Goal: Transaction & Acquisition: Book appointment/travel/reservation

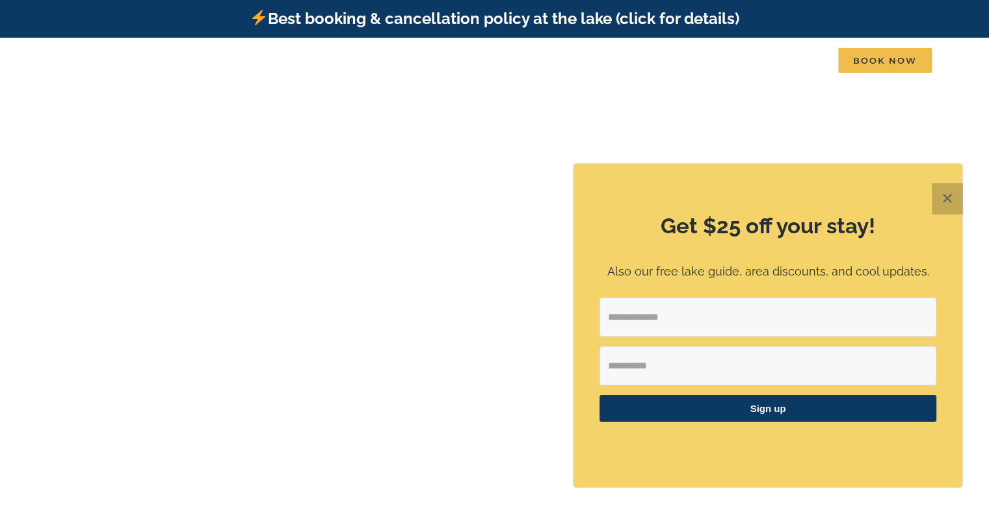
click at [952, 194] on button "✕" at bounding box center [946, 198] width 31 height 31
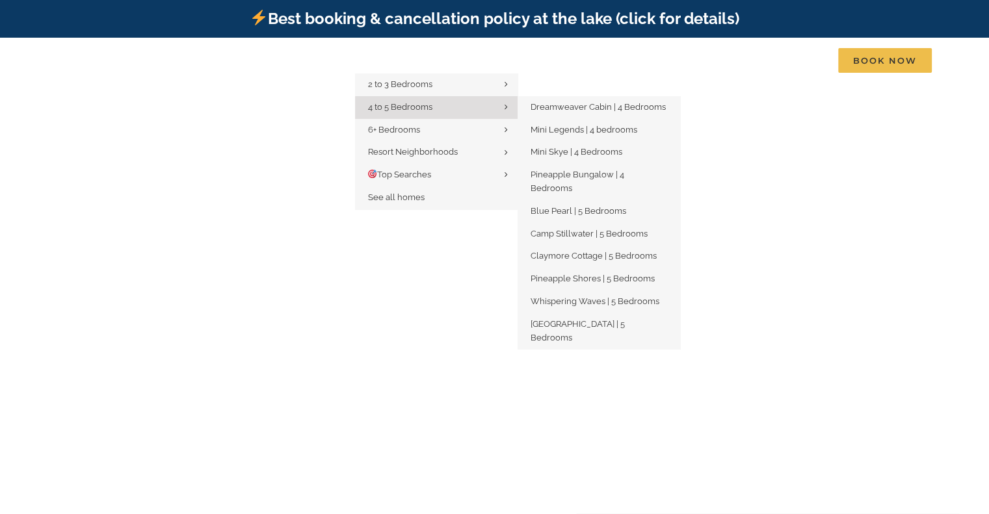
click at [449, 110] on link "4 to 5 Bedrooms" at bounding box center [436, 107] width 162 height 23
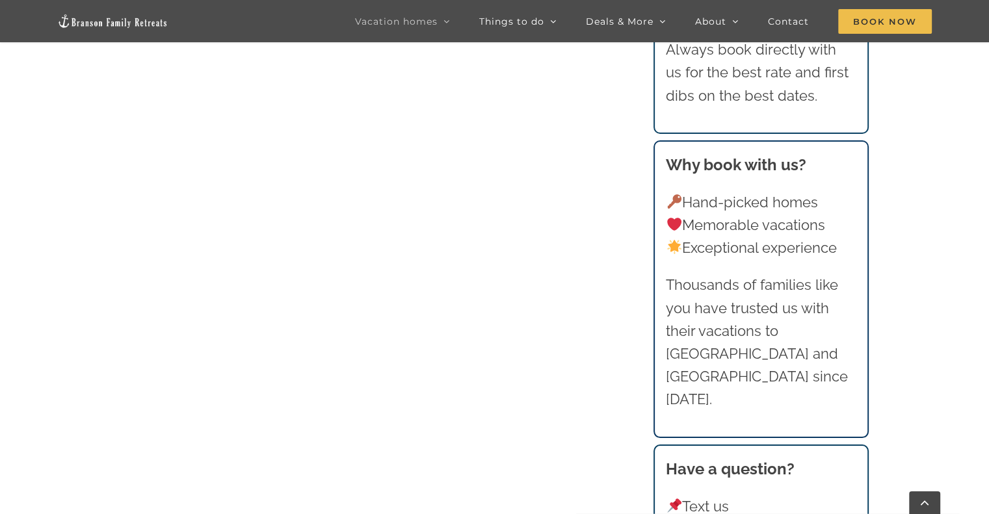
scroll to position [910, 0]
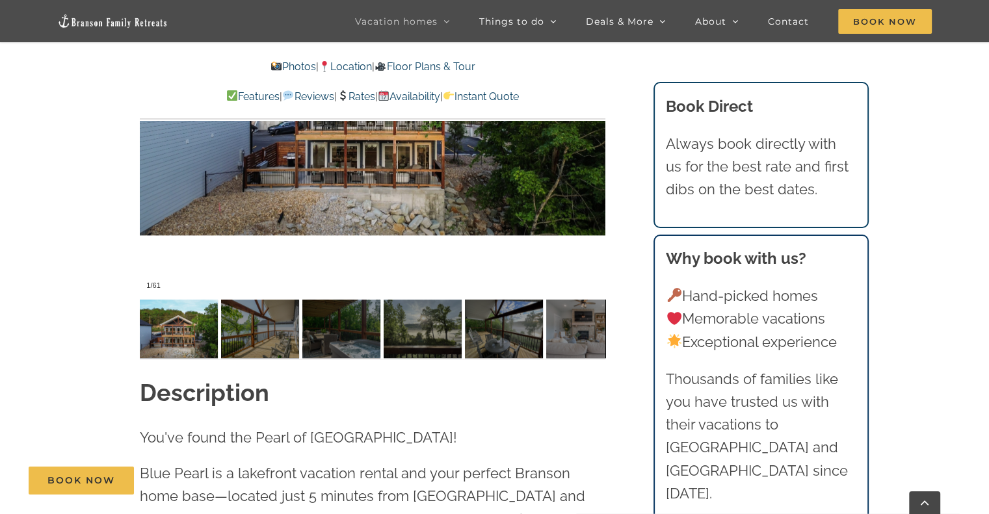
scroll to position [845, 0]
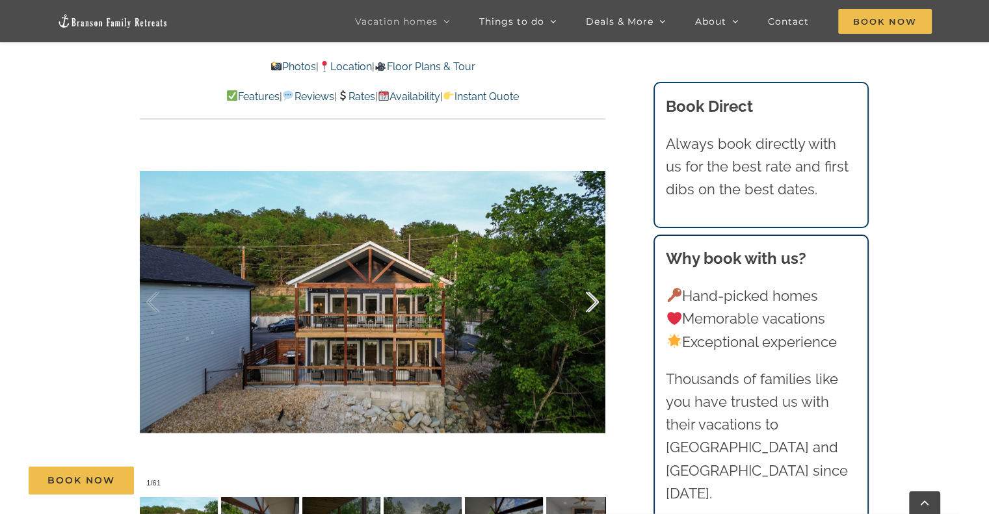
click at [596, 277] on div at bounding box center [578, 302] width 40 height 81
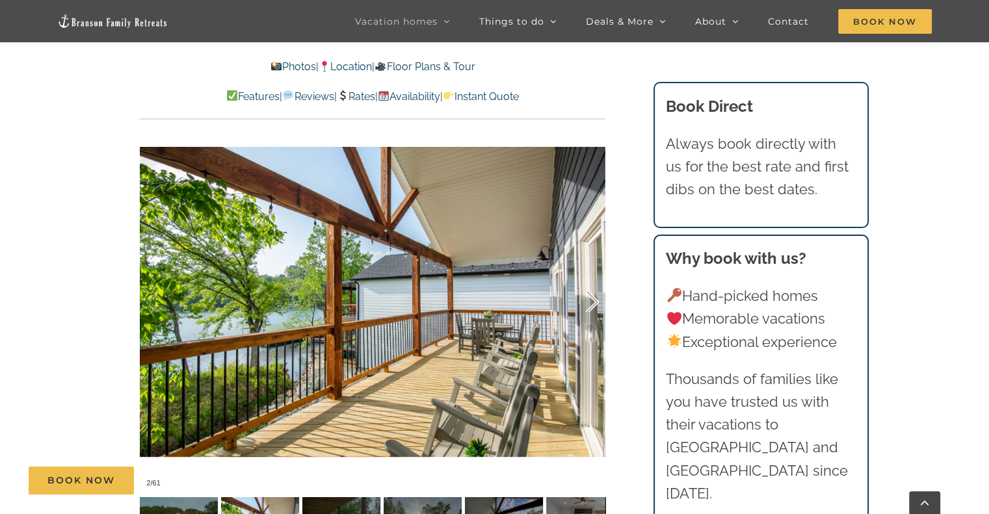
click at [596, 277] on div at bounding box center [578, 302] width 40 height 81
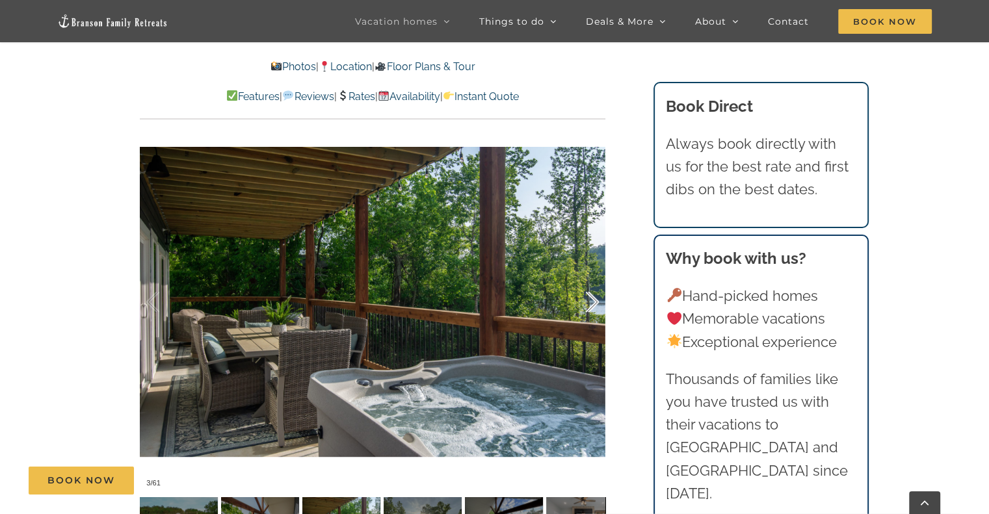
click at [596, 277] on div at bounding box center [578, 302] width 40 height 81
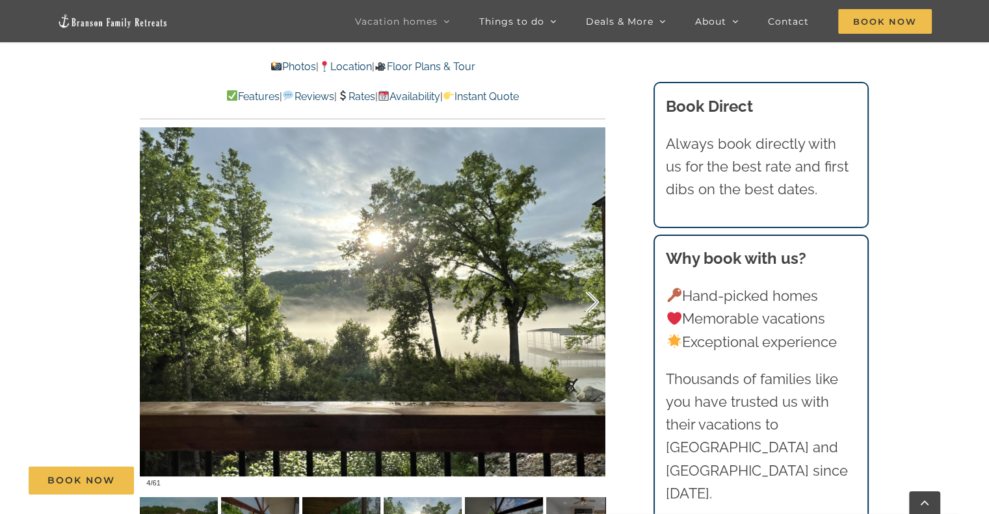
click at [596, 276] on div at bounding box center [578, 302] width 40 height 81
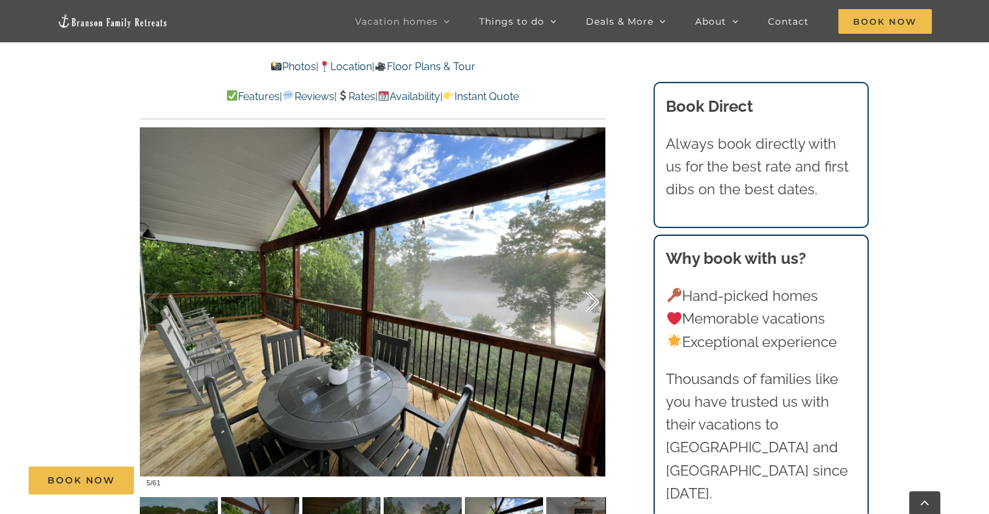
click at [596, 276] on div at bounding box center [578, 302] width 40 height 81
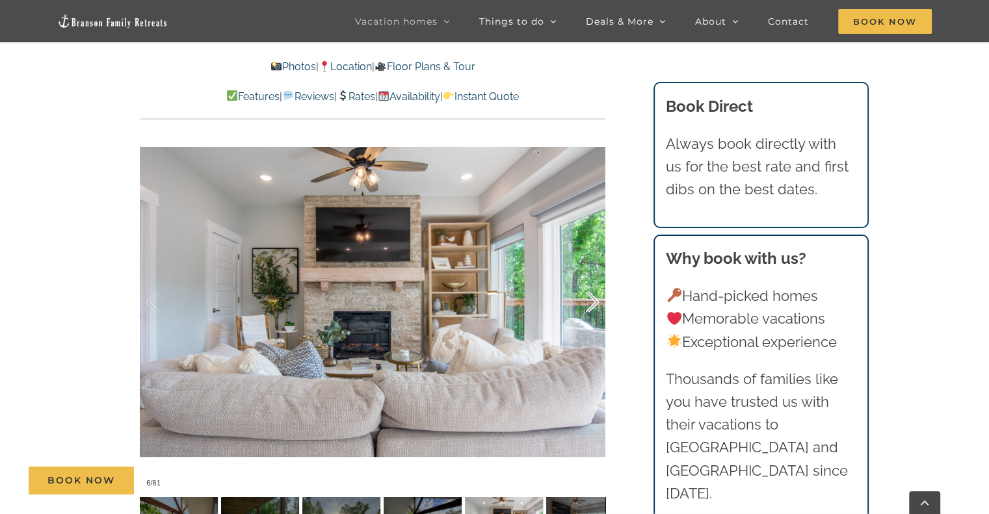
click at [596, 276] on div at bounding box center [578, 302] width 40 height 81
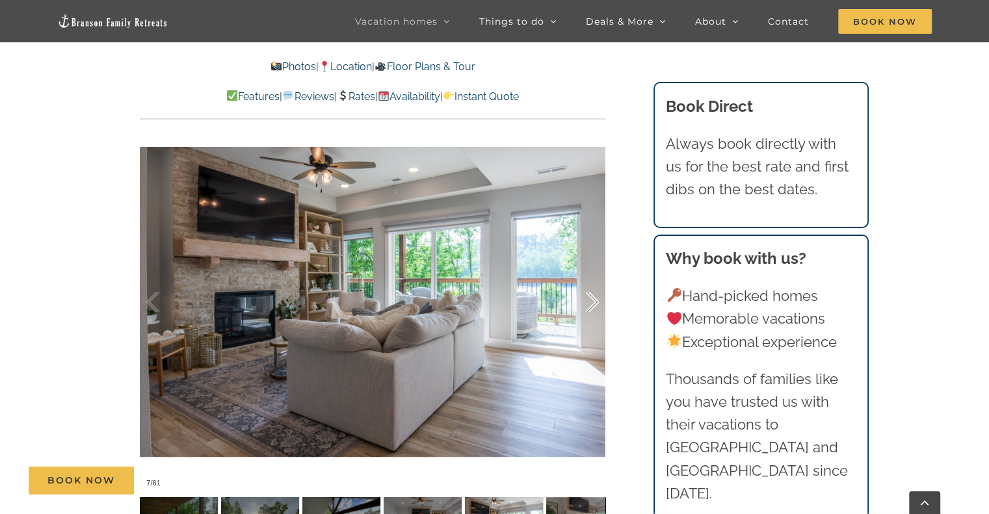
click at [596, 276] on div at bounding box center [578, 302] width 40 height 81
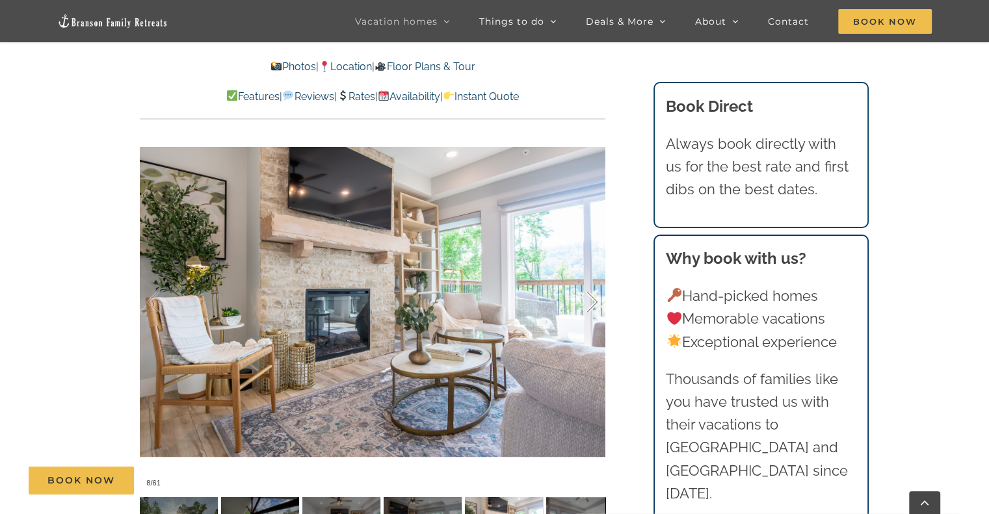
click at [596, 276] on div at bounding box center [578, 302] width 40 height 81
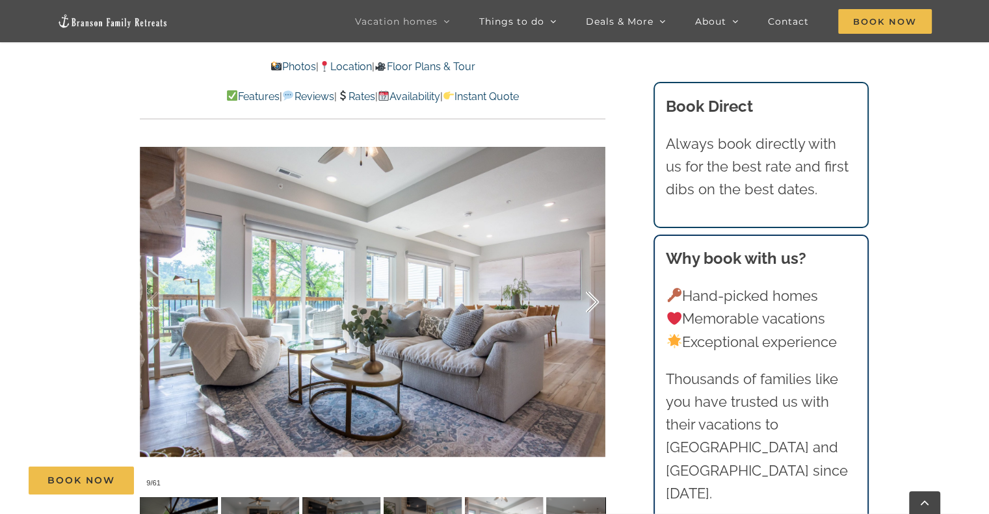
click at [596, 276] on div at bounding box center [578, 302] width 40 height 81
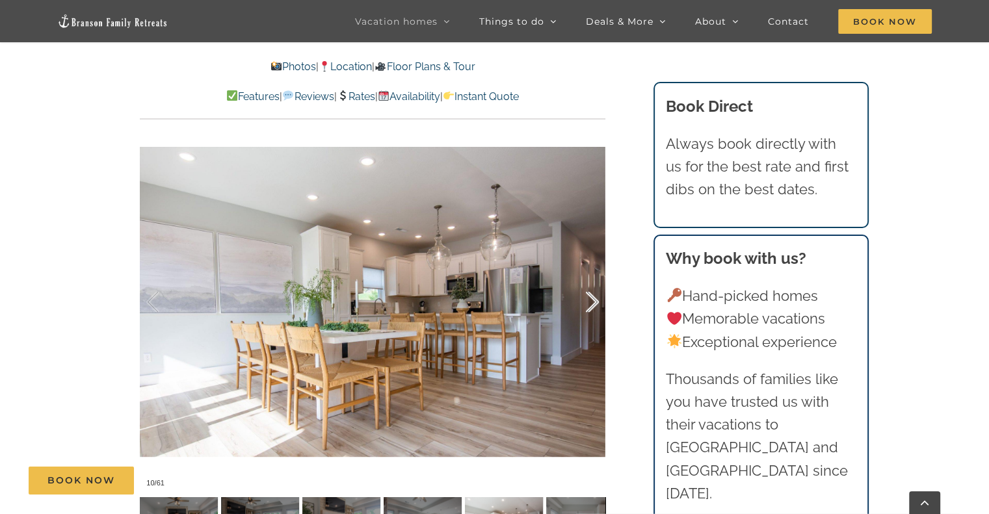
click at [596, 276] on div at bounding box center [578, 302] width 40 height 81
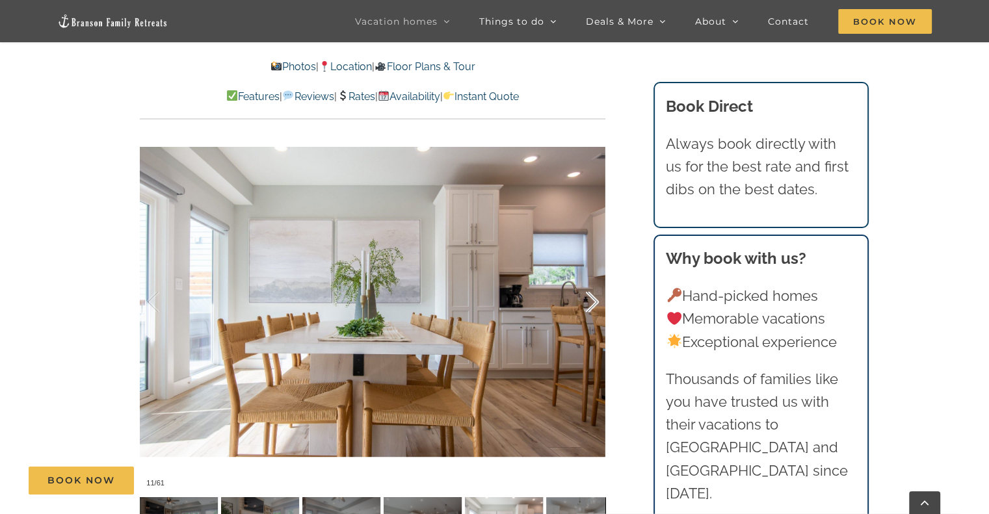
click at [596, 276] on div at bounding box center [578, 302] width 40 height 81
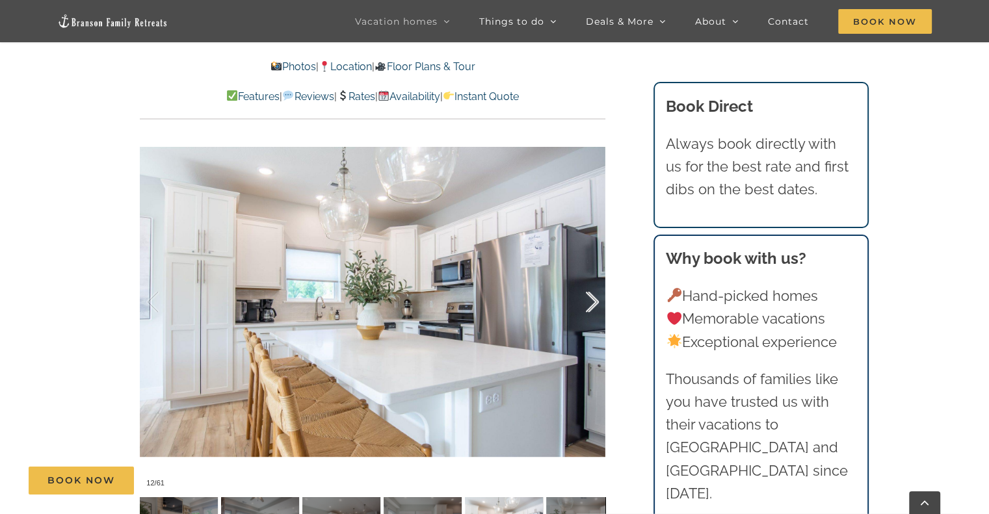
click at [596, 276] on div at bounding box center [578, 302] width 40 height 81
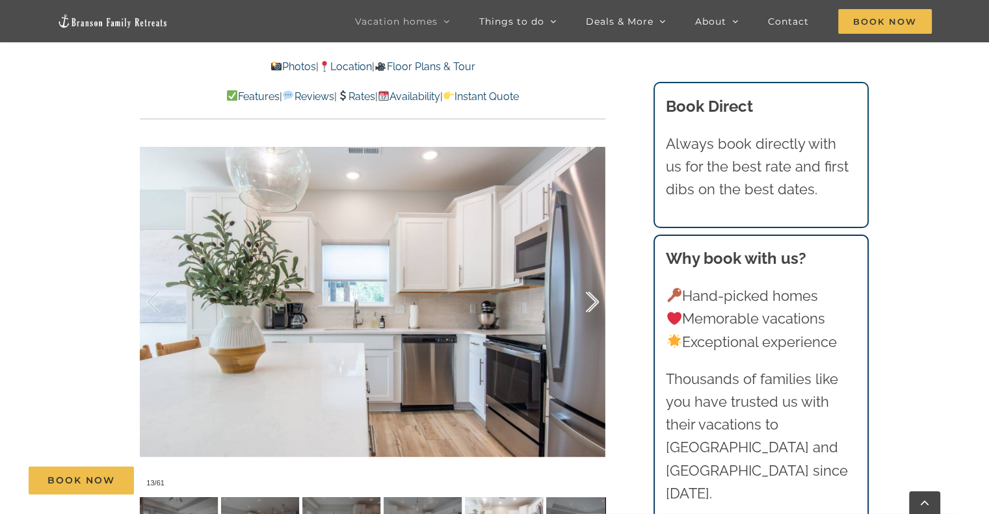
click at [596, 276] on div at bounding box center [578, 302] width 40 height 81
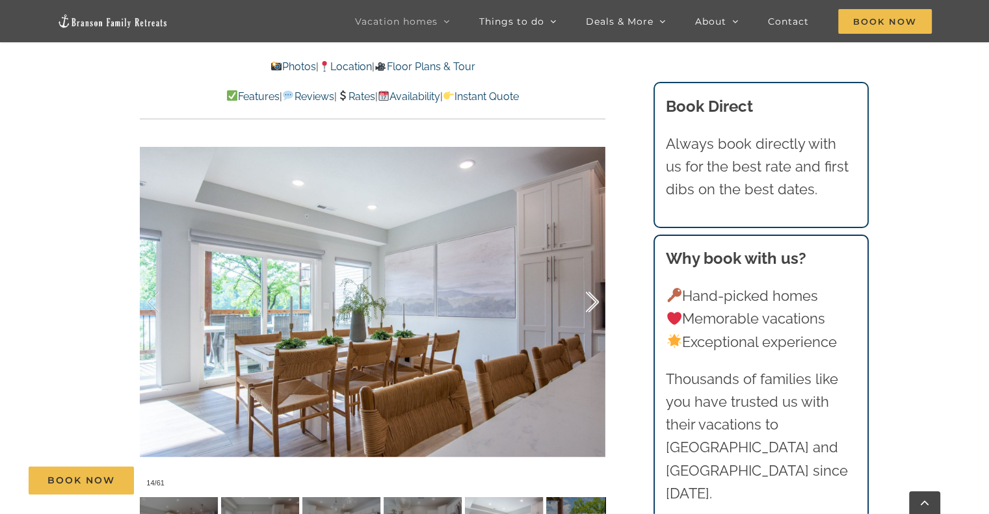
click at [596, 276] on div at bounding box center [578, 302] width 40 height 81
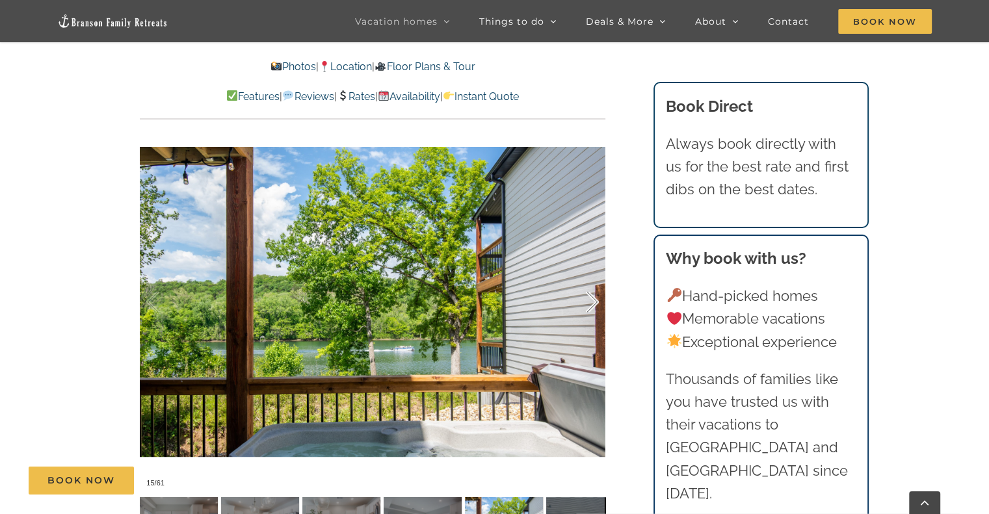
click at [596, 276] on div at bounding box center [578, 302] width 40 height 81
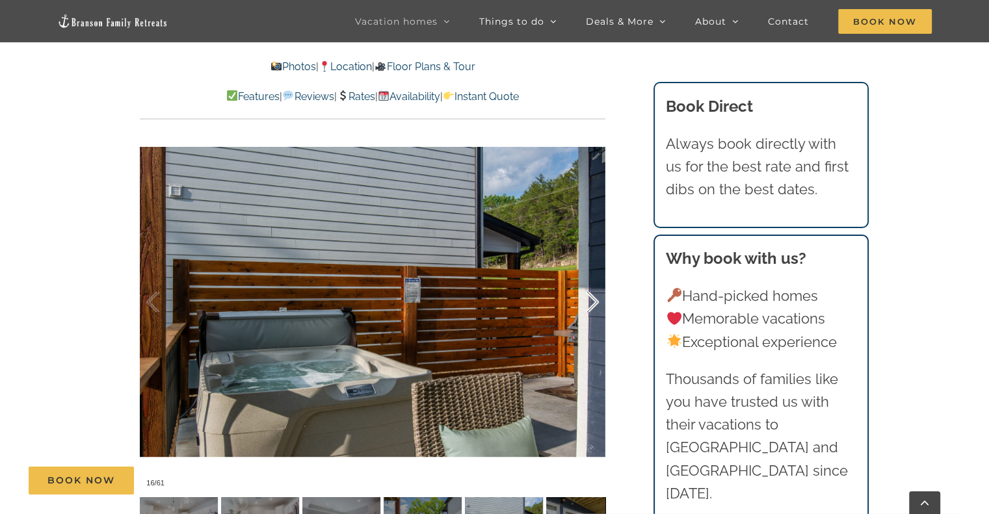
click at [596, 276] on div at bounding box center [578, 302] width 40 height 81
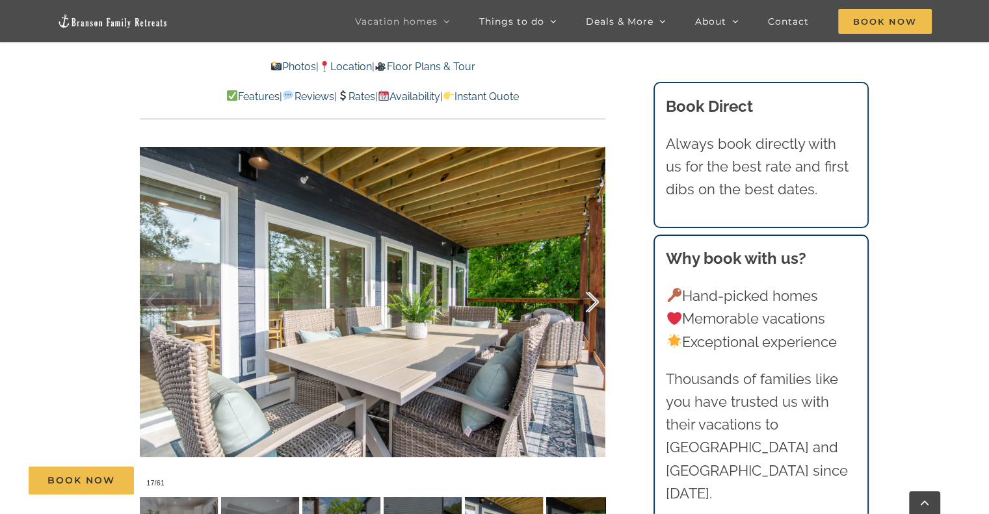
click at [596, 276] on div at bounding box center [578, 302] width 40 height 81
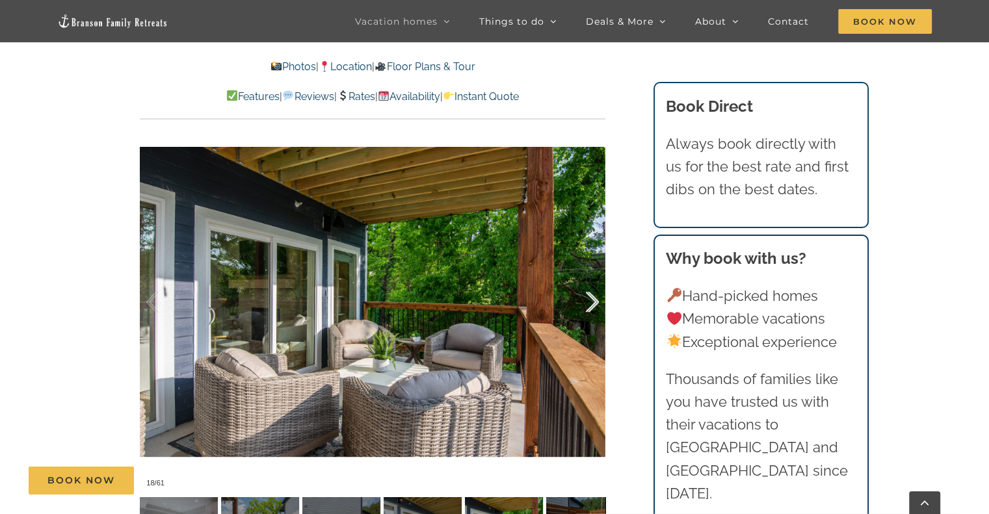
click at [596, 276] on div at bounding box center [578, 302] width 40 height 81
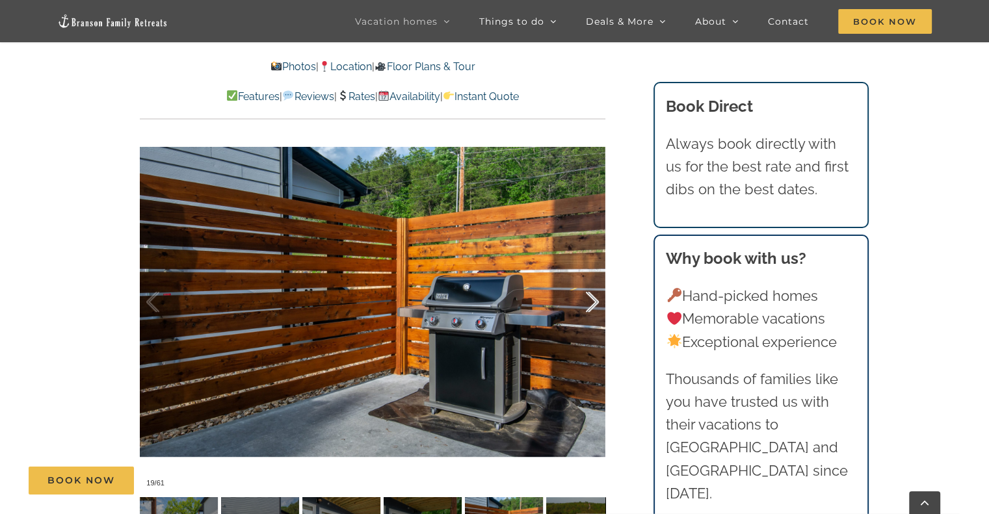
click at [596, 276] on div at bounding box center [578, 302] width 40 height 81
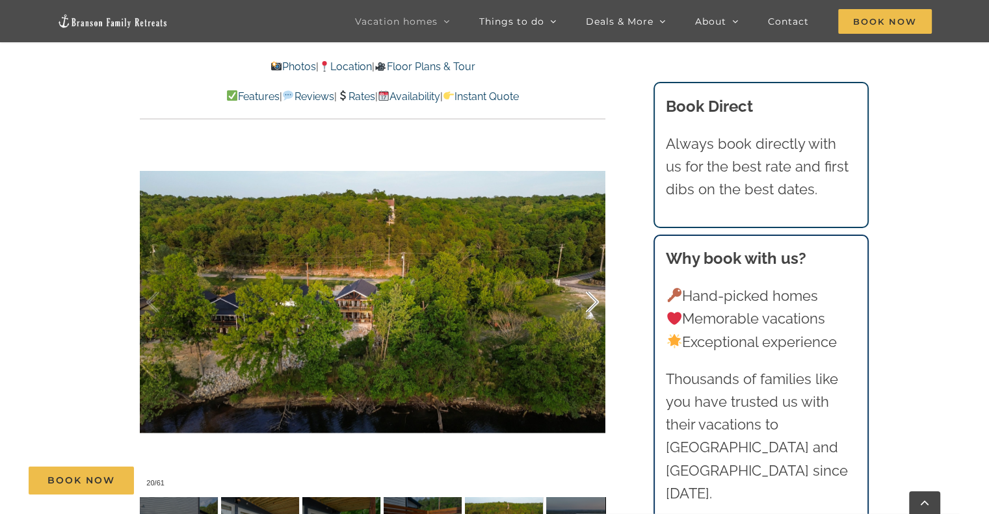
click at [596, 276] on div at bounding box center [578, 302] width 40 height 81
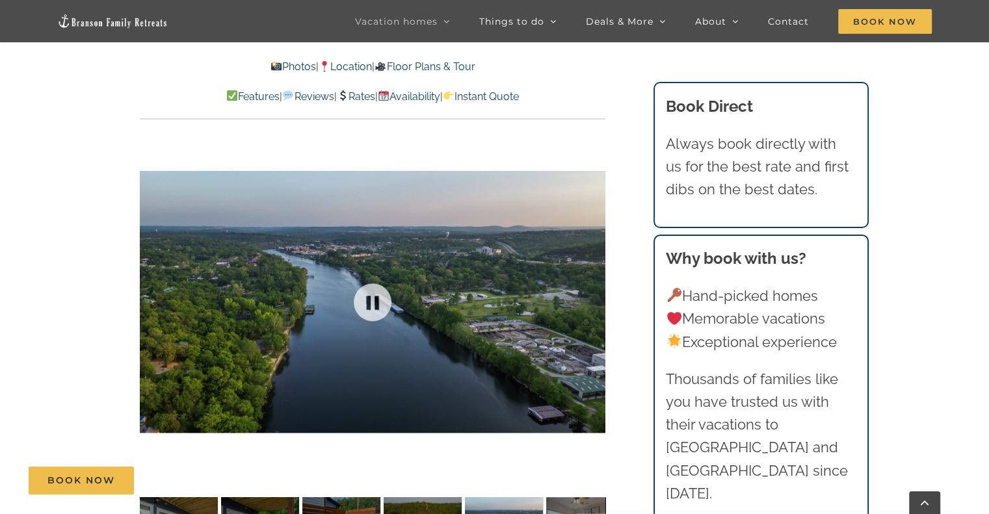
click at [596, 276] on div at bounding box center [372, 301] width 465 height 382
click at [596, 276] on div at bounding box center [578, 302] width 40 height 81
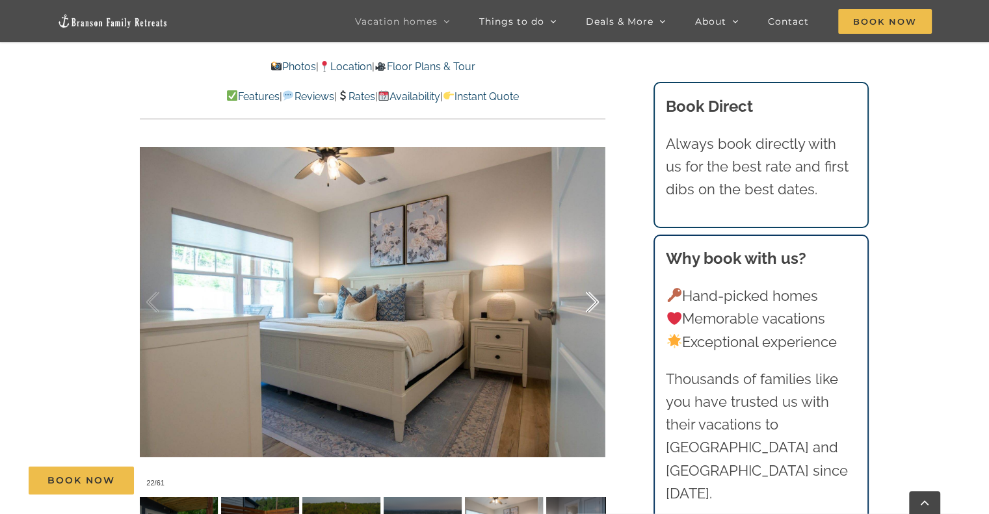
click at [596, 276] on div at bounding box center [578, 302] width 40 height 81
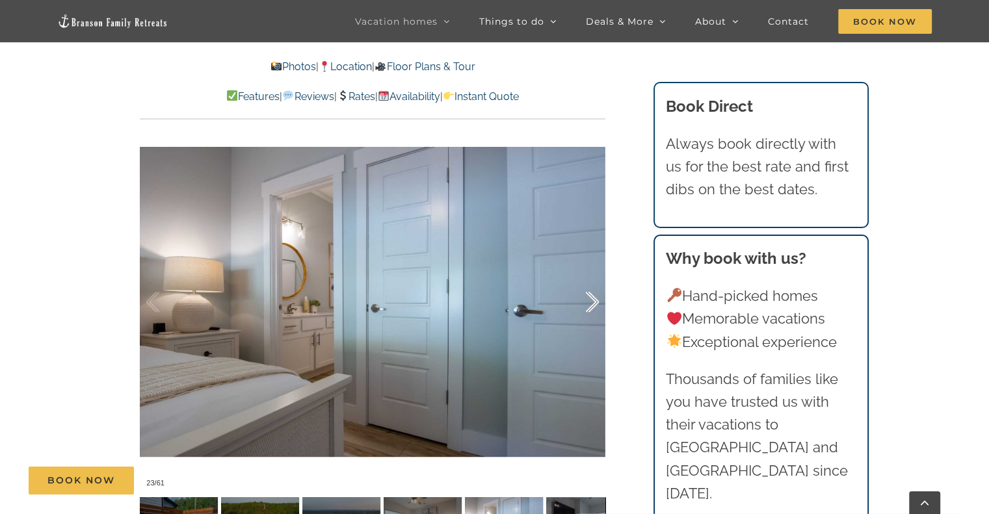
click at [596, 276] on div at bounding box center [578, 302] width 40 height 81
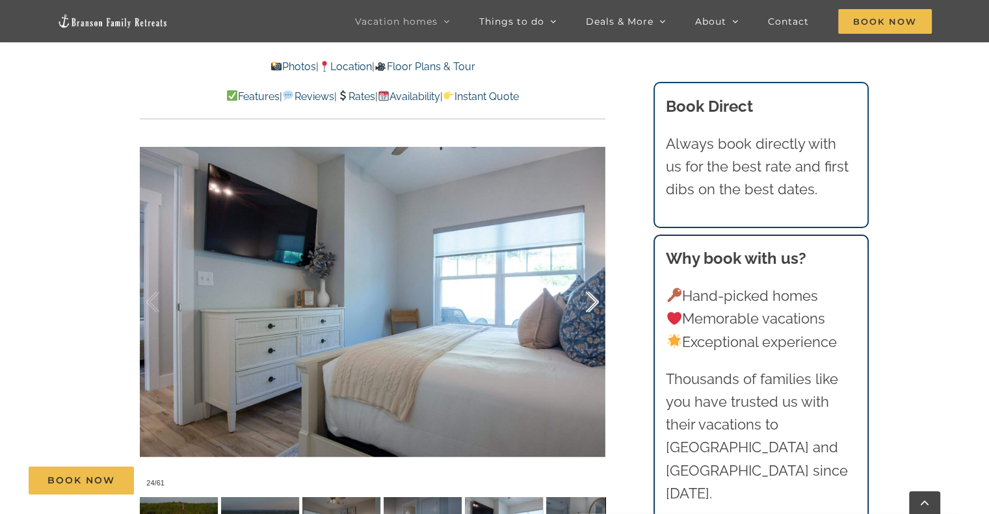
click at [596, 276] on div at bounding box center [578, 302] width 40 height 81
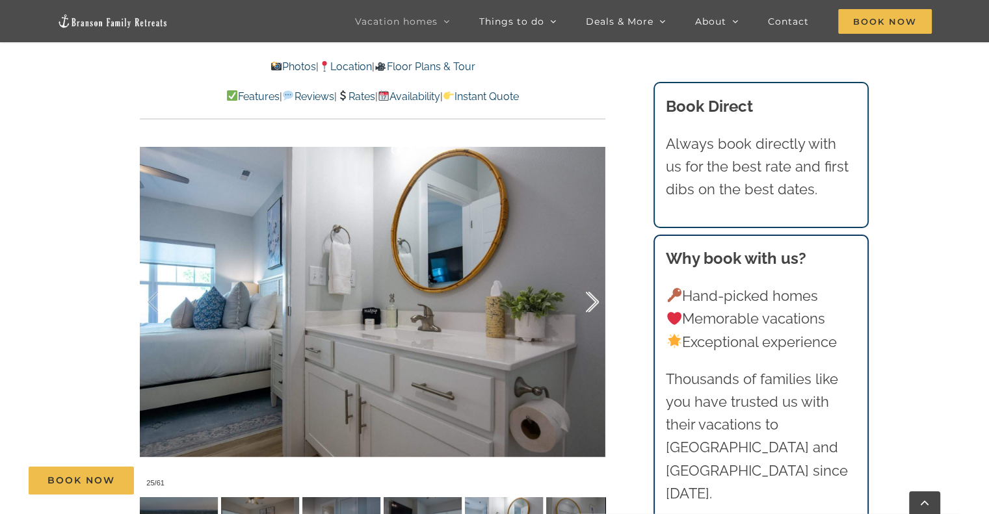
click at [596, 276] on div at bounding box center [578, 302] width 40 height 81
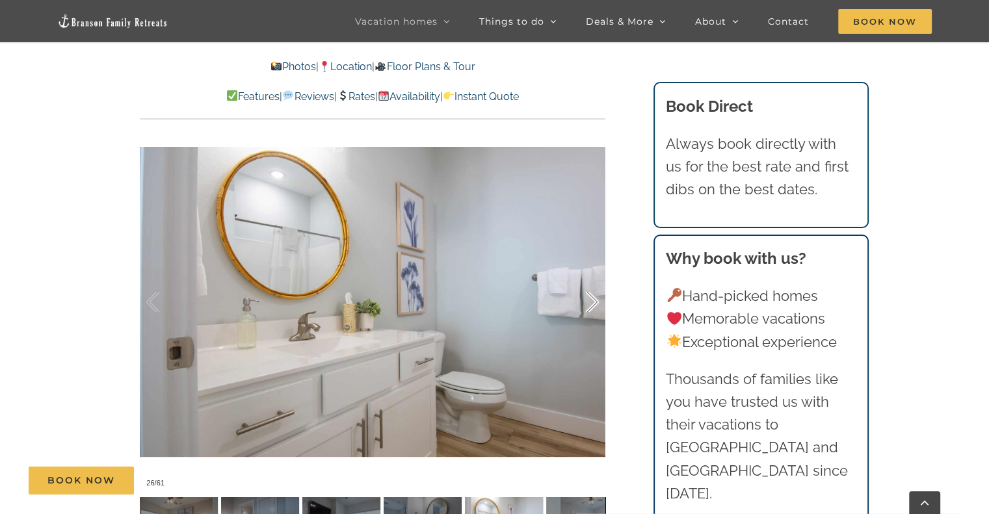
click at [596, 276] on div at bounding box center [578, 302] width 40 height 81
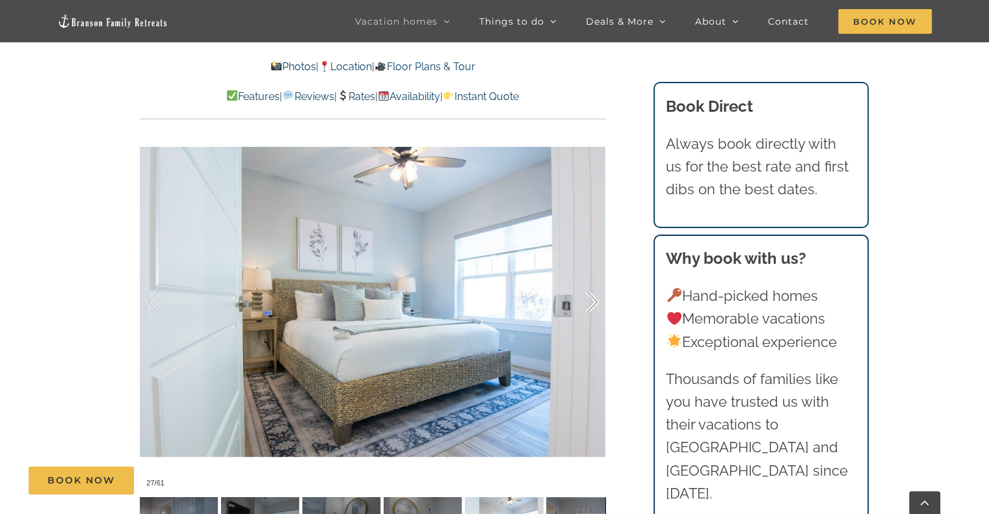
click at [596, 276] on div at bounding box center [578, 302] width 40 height 81
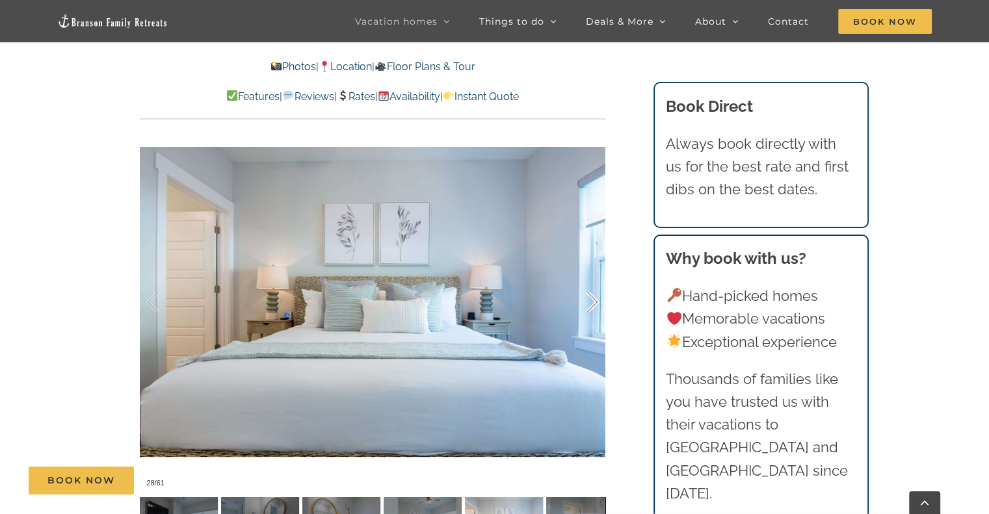
click at [596, 276] on div at bounding box center [578, 302] width 40 height 81
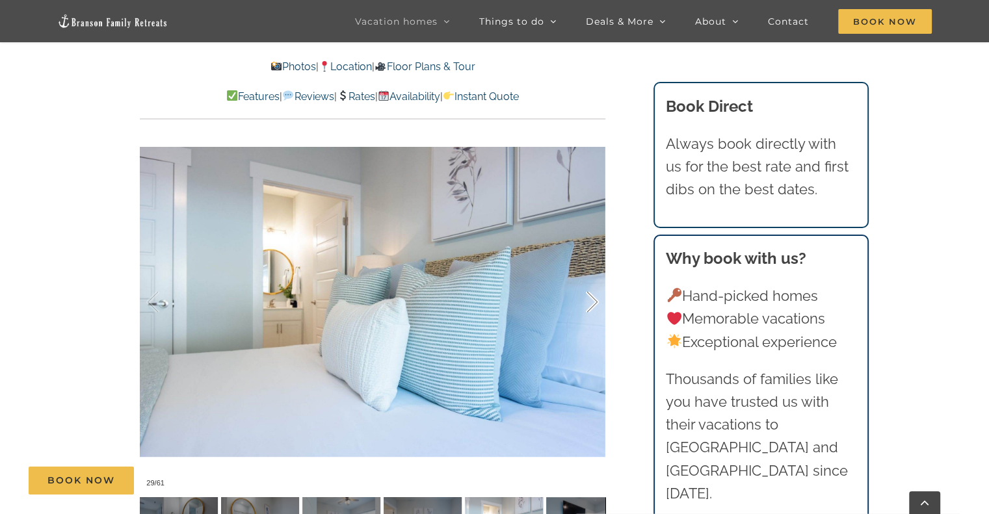
click at [596, 276] on div at bounding box center [578, 302] width 40 height 81
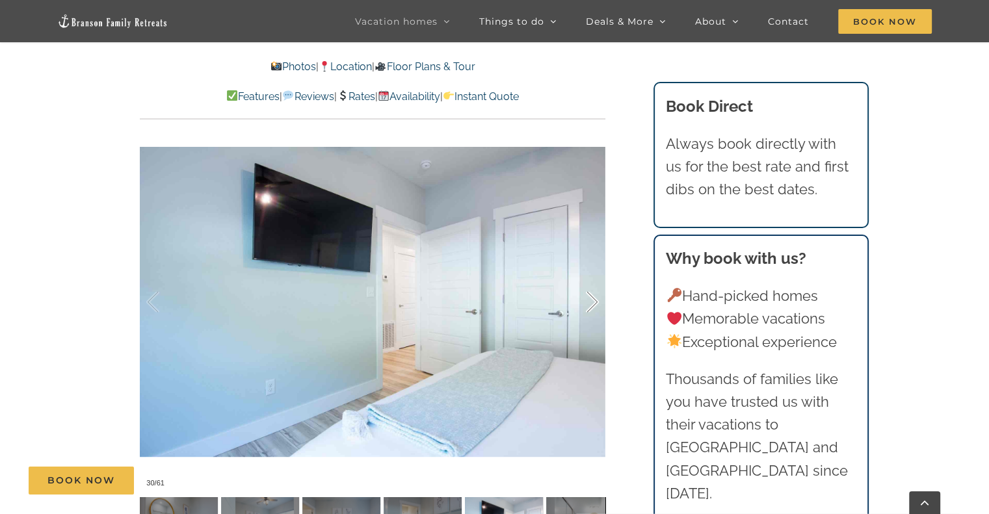
click at [596, 276] on div at bounding box center [578, 302] width 40 height 81
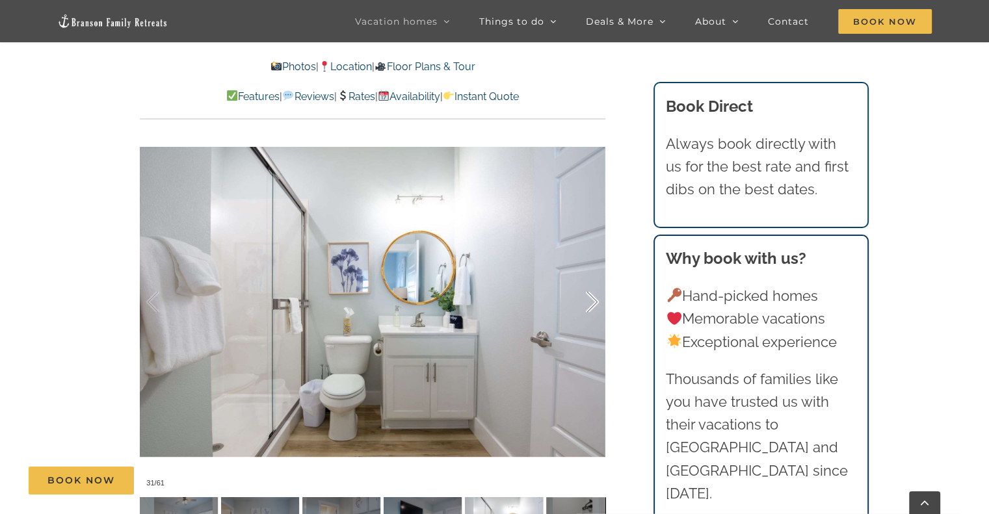
click at [595, 278] on div at bounding box center [578, 302] width 40 height 81
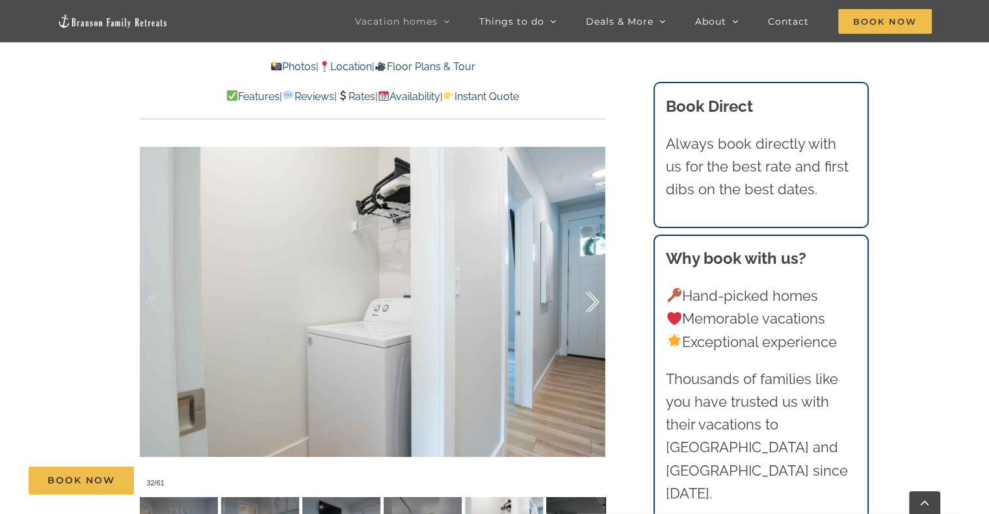
click at [595, 278] on div at bounding box center [578, 302] width 40 height 81
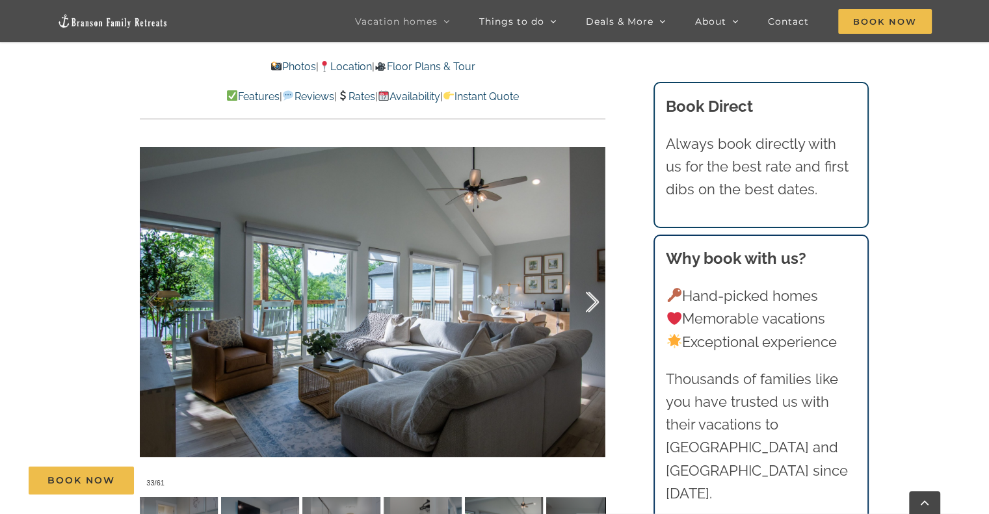
click at [595, 278] on div at bounding box center [578, 302] width 40 height 81
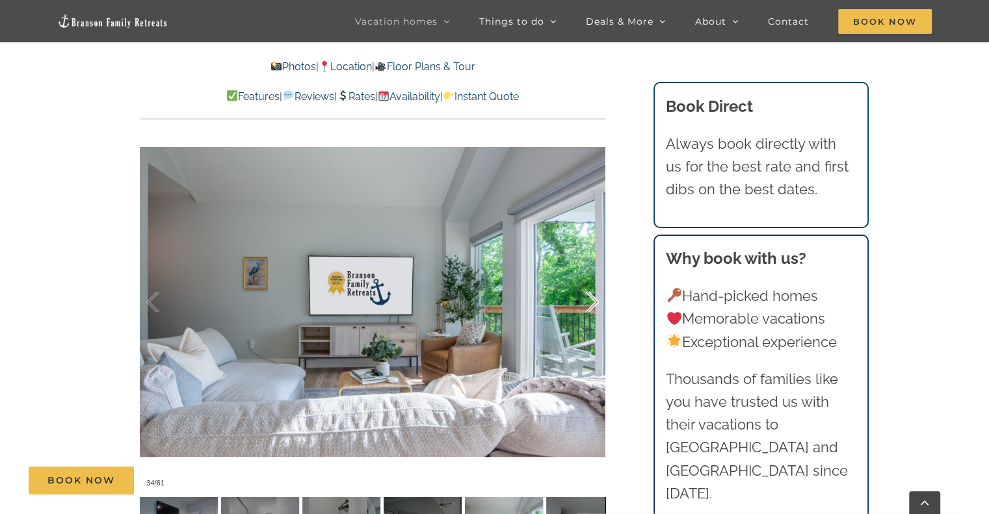
click at [595, 278] on div at bounding box center [578, 302] width 40 height 81
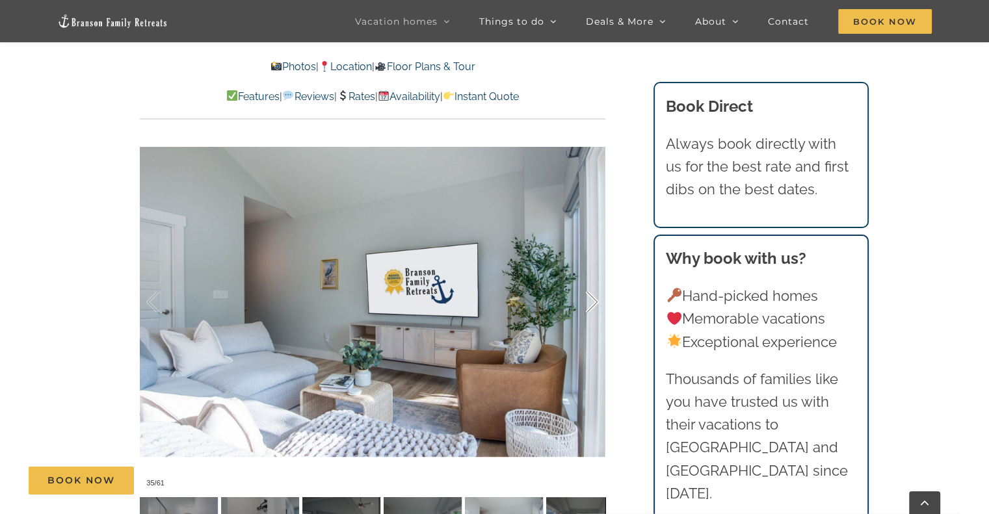
click at [595, 278] on div at bounding box center [578, 302] width 40 height 81
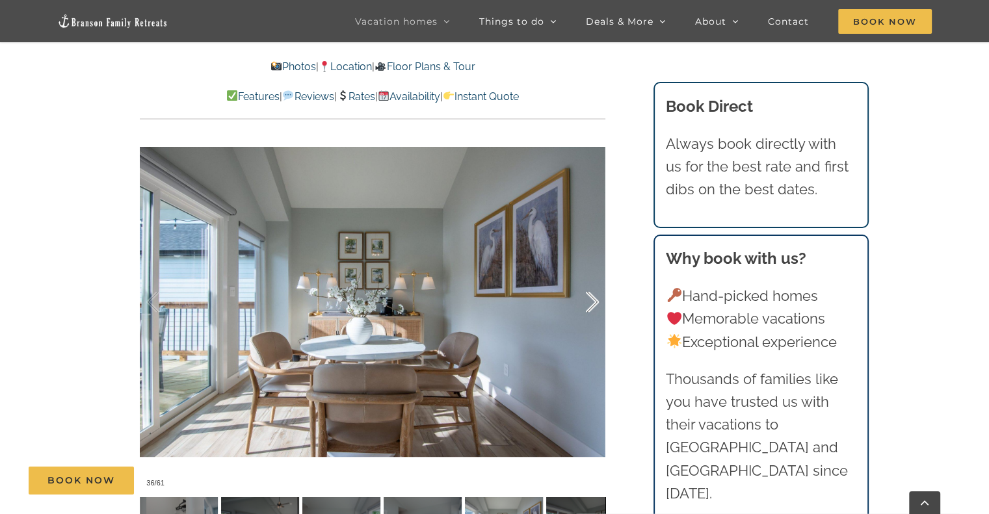
click at [595, 278] on div at bounding box center [578, 302] width 40 height 81
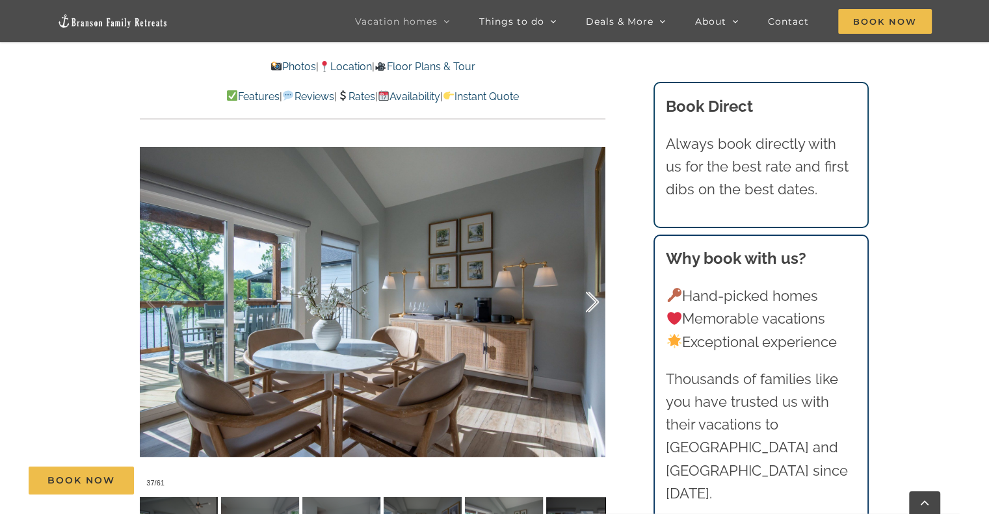
click at [595, 278] on div at bounding box center [578, 302] width 40 height 81
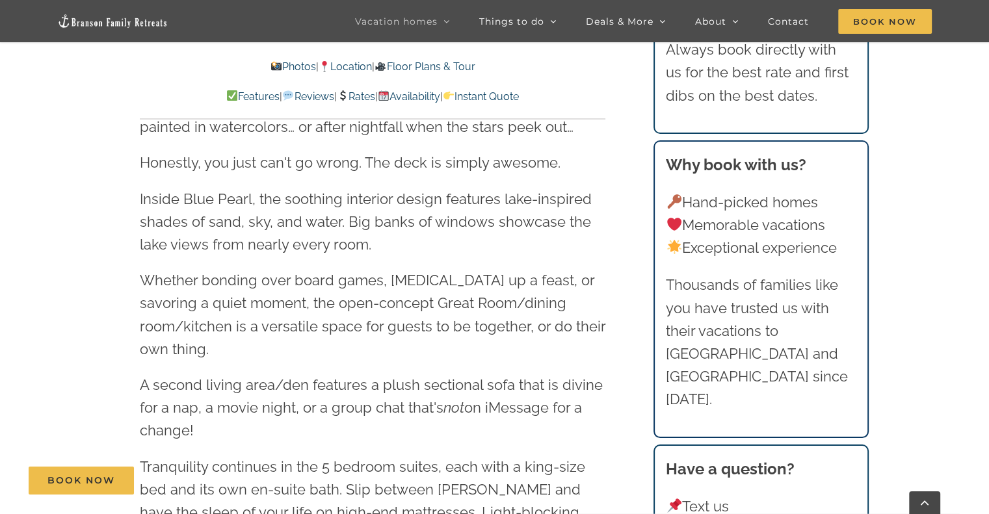
scroll to position [1820, 0]
